Goal: Navigation & Orientation: Find specific page/section

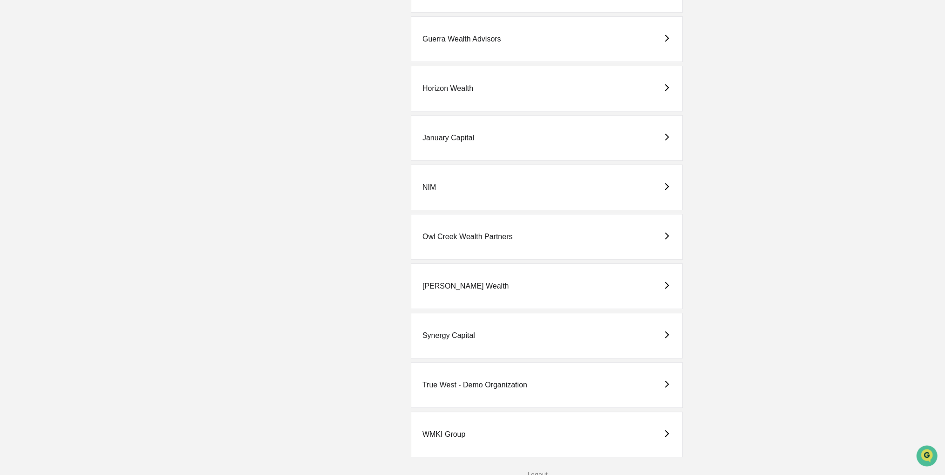
click at [470, 270] on div "[PERSON_NAME] Wealth" at bounding box center [547, 286] width 272 height 46
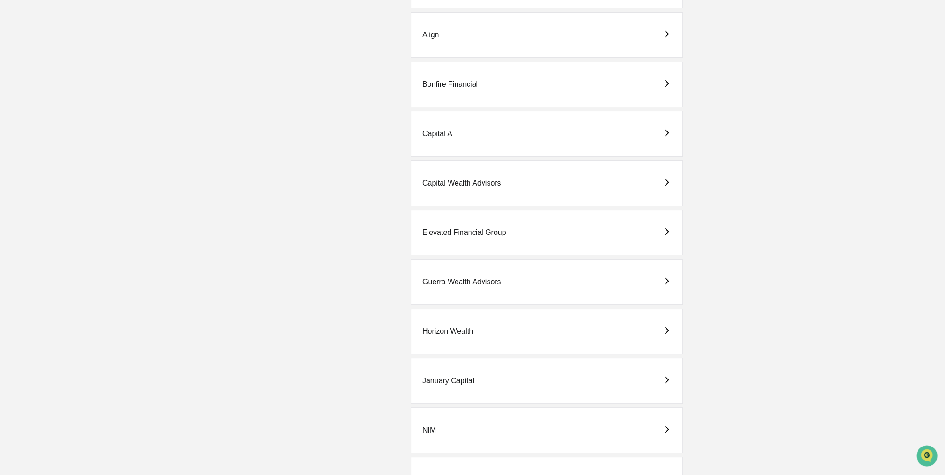
scroll to position [326, 0]
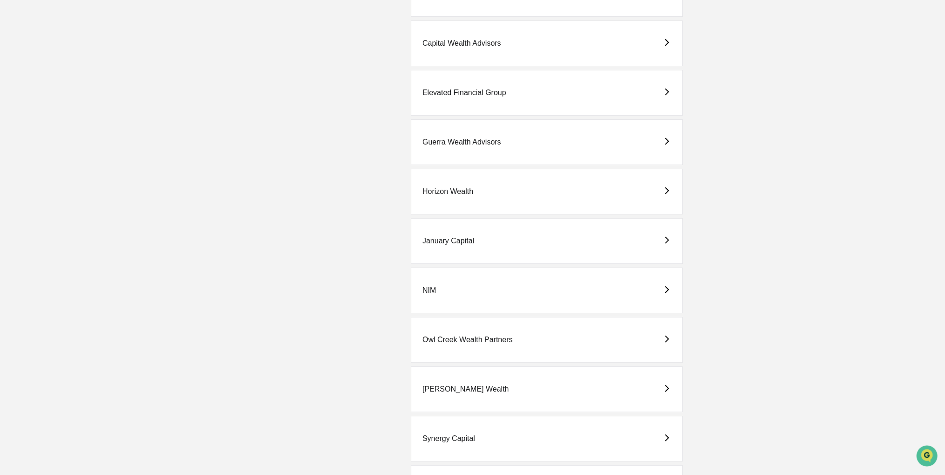
click at [558, 200] on div "Horizon Wealth" at bounding box center [547, 192] width 272 height 46
